Goal: Task Accomplishment & Management: Use online tool/utility

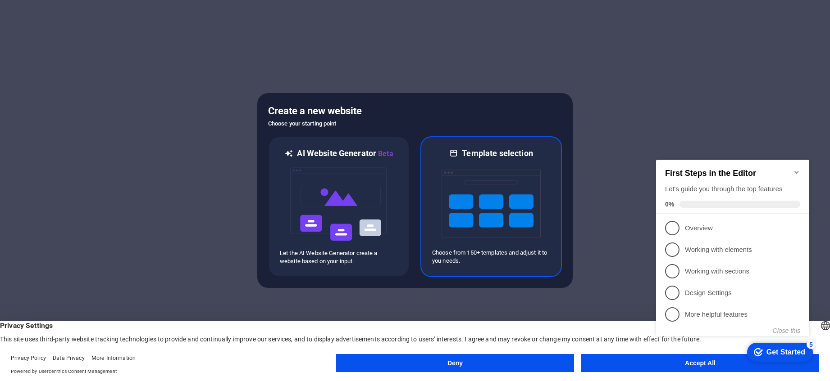
click at [502, 201] on img at bounding box center [490, 204] width 99 height 90
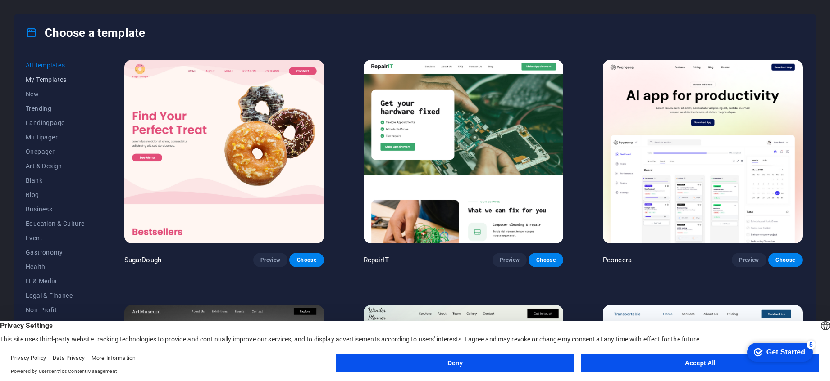
click at [49, 77] on span "My Templates" at bounding box center [55, 79] width 59 height 7
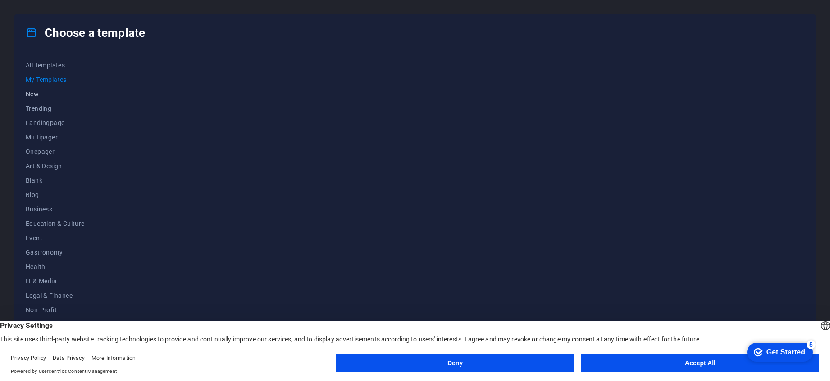
click at [35, 93] on span "New" at bounding box center [55, 94] width 59 height 7
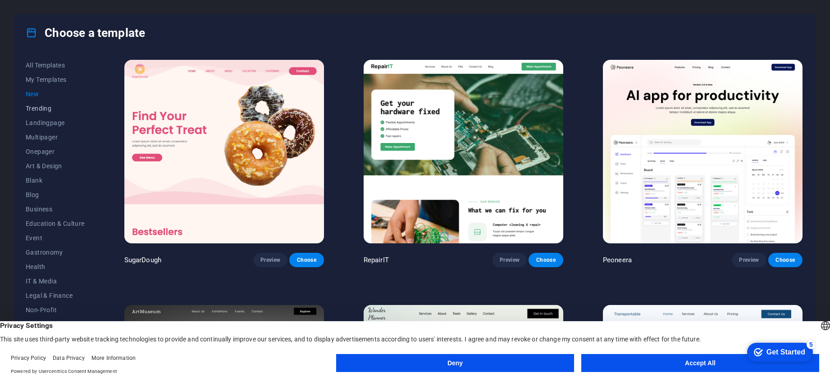
click at [36, 108] on span "Trending" at bounding box center [55, 108] width 59 height 7
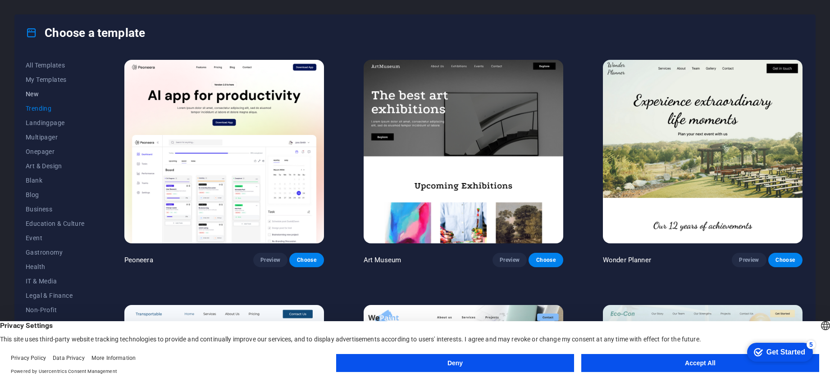
click at [33, 94] on span "New" at bounding box center [55, 94] width 59 height 7
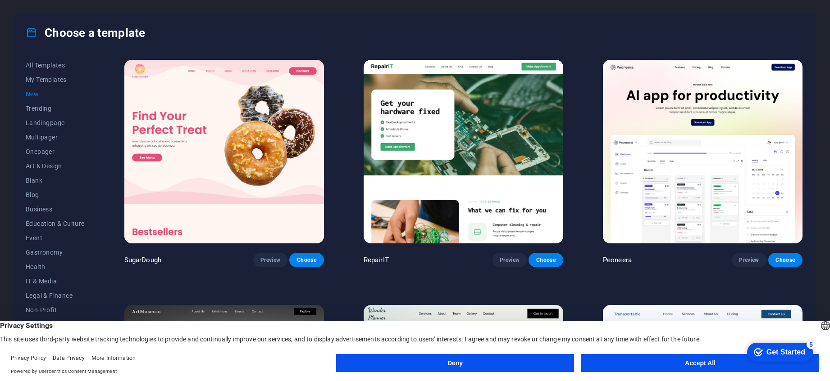
click at [462, 125] on img at bounding box center [462, 152] width 199 height 184
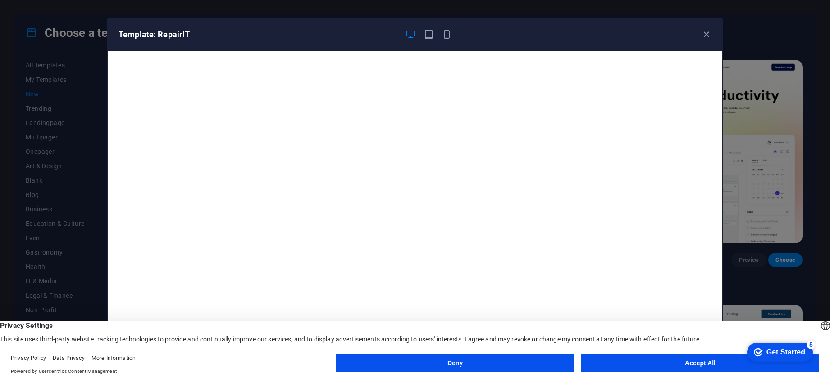
click at [653, 367] on button "Accept All" at bounding box center [700, 363] width 238 height 18
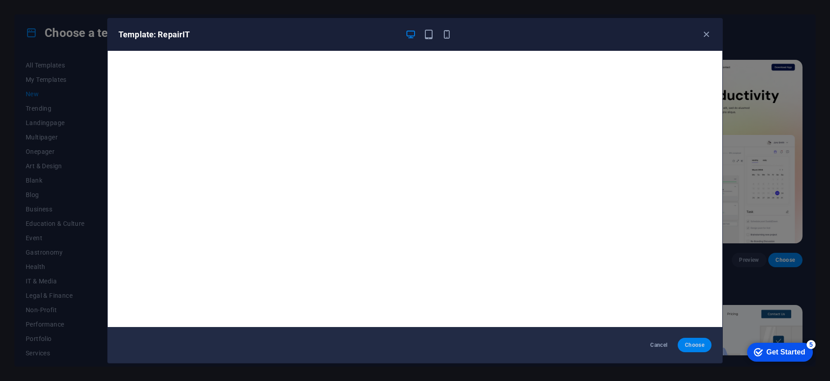
click at [691, 347] on span "Choose" at bounding box center [694, 345] width 19 height 7
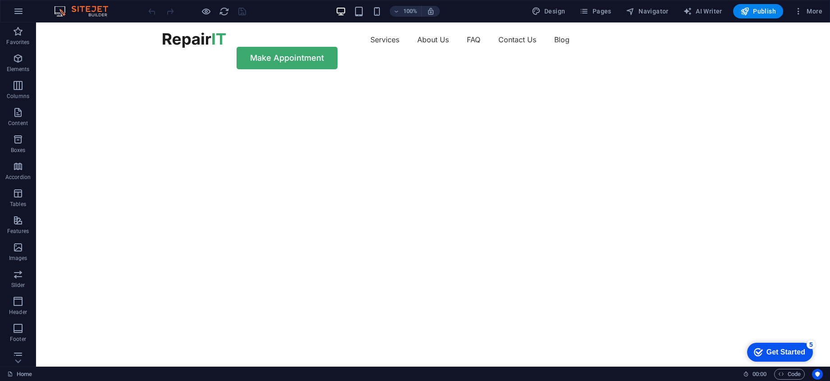
click at [768, 349] on div "Get Started" at bounding box center [785, 353] width 39 height 8
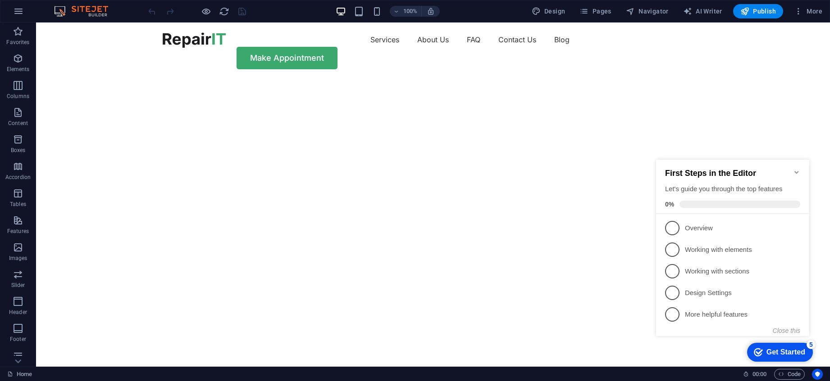
click at [797, 171] on icon "Minimize checklist" at bounding box center [796, 172] width 4 height 3
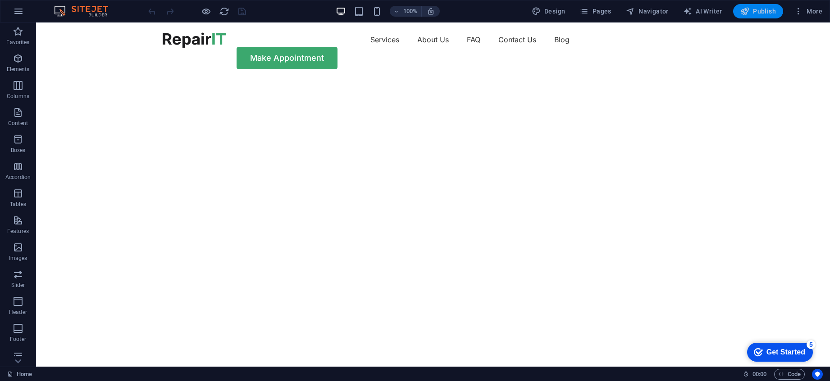
click at [766, 10] on span "Publish" at bounding box center [758, 11] width 36 height 9
